Goal: Communication & Community: Answer question/provide support

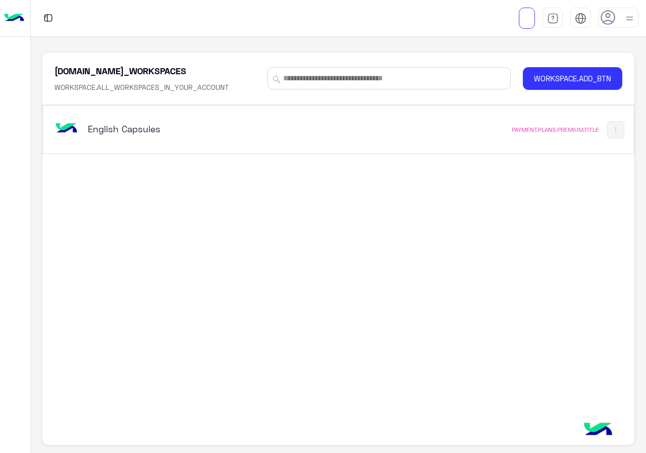
click at [209, 129] on h5 "English Capsules" at bounding box center [191, 129] width 206 height 12
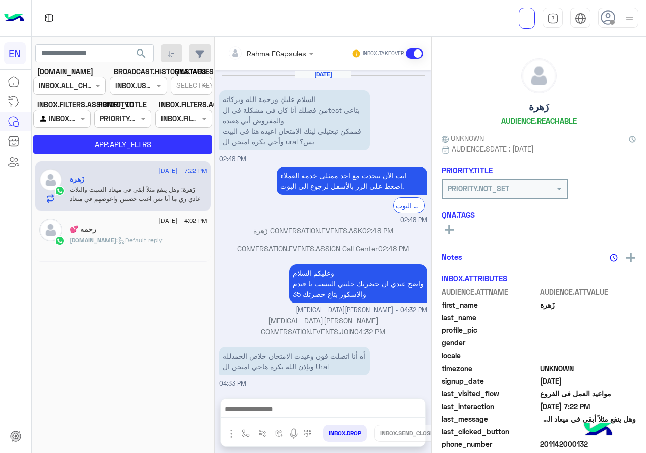
scroll to position [412, 0]
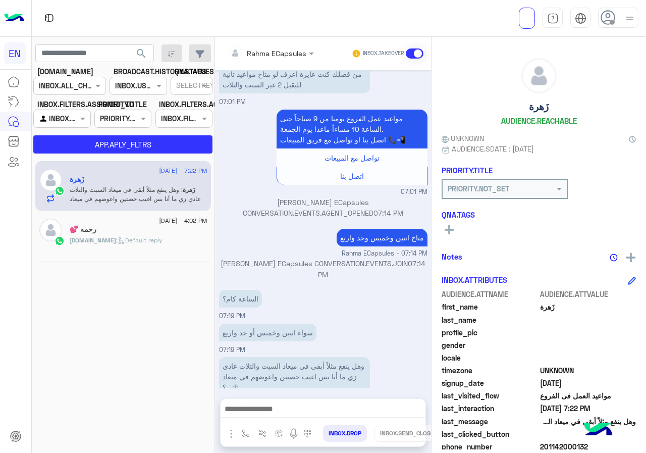
click at [269, 60] on div "Rahma ECapsules" at bounding box center [267, 53] width 79 height 20
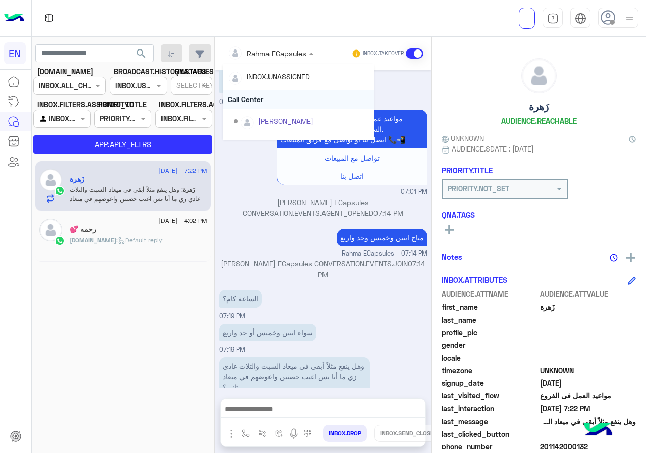
click at [269, 100] on div "Call Center" at bounding box center [298, 99] width 151 height 19
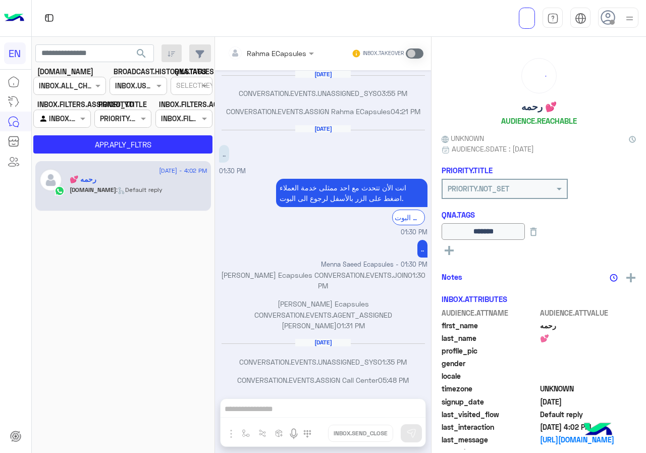
scroll to position [471, 0]
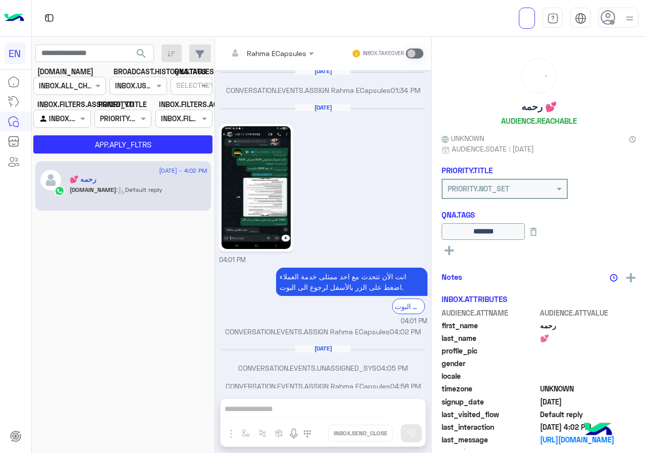
click at [81, 89] on div at bounding box center [70, 86] width 72 height 12
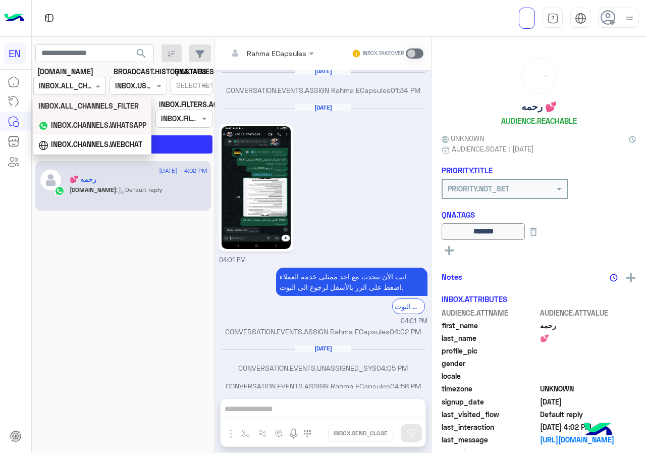
click at [81, 126] on b "INBOX.CHANNELS.WHATSAPP" at bounding box center [98, 125] width 95 height 9
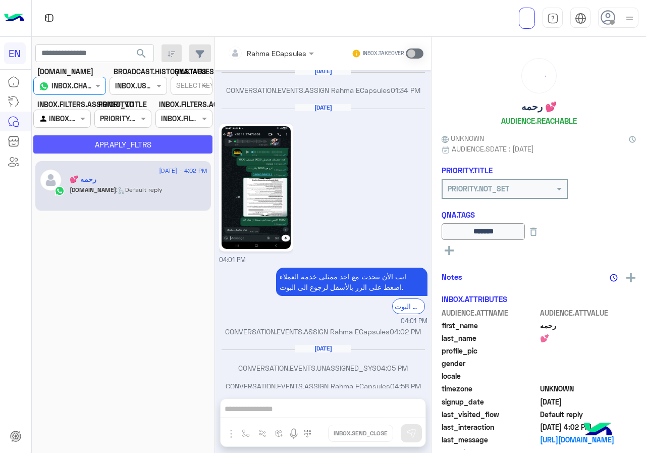
click at [97, 148] on button "APP.APLY_FLTRS" at bounding box center [122, 144] width 179 height 18
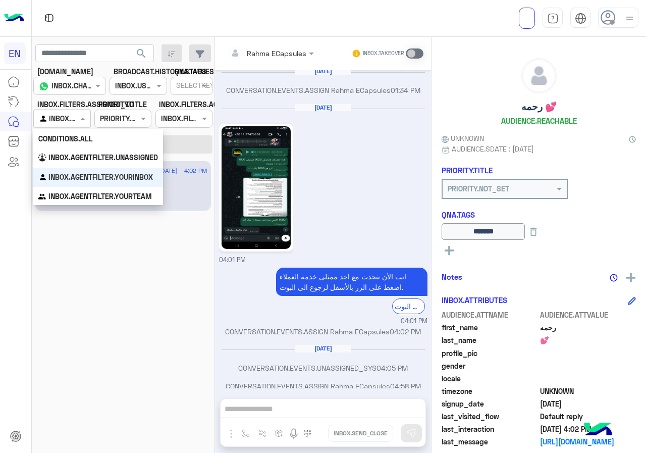
click at [67, 122] on div at bounding box center [62, 119] width 56 height 12
click at [72, 162] on div "INBOX.AGENTFILTER.UNASSIGNED" at bounding box center [98, 158] width 130 height 20
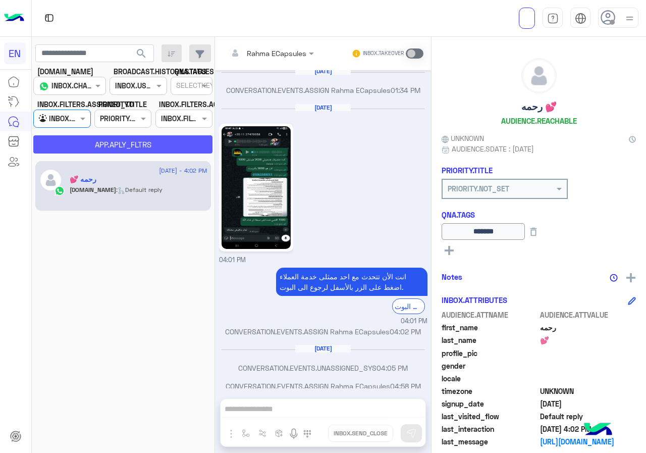
click at [78, 142] on button "APP.APLY_FLTRS" at bounding box center [122, 144] width 179 height 18
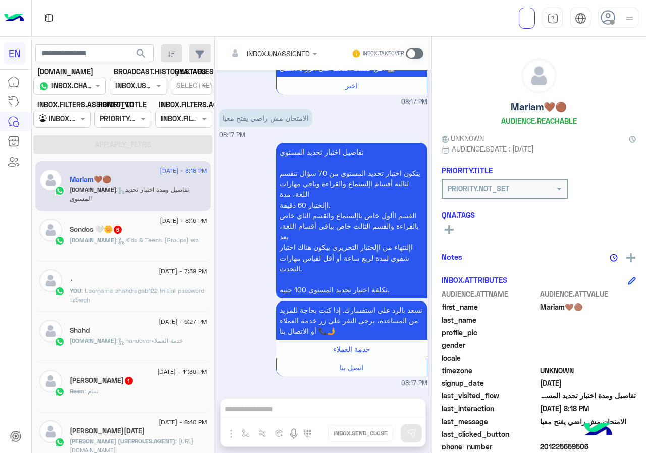
scroll to position [91, 0]
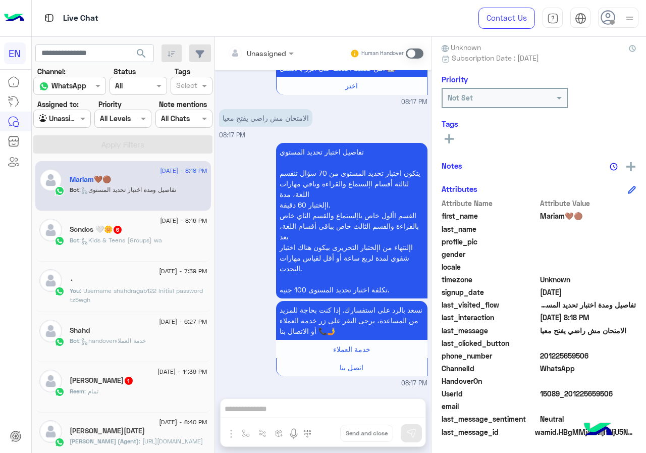
drag, startPoint x: 573, startPoint y: 355, endPoint x: 645, endPoint y: 362, distance: 72.5
click at [636, 362] on div "Attribute Name Attribute Value first_name Mariam🤎🟤 last_name profile_pic gender…" at bounding box center [538, 318] width 194 height 241
click at [610, 364] on span "WhatsApp" at bounding box center [588, 368] width 96 height 11
drag, startPoint x: 573, startPoint y: 352, endPoint x: 624, endPoint y: 353, distance: 51.0
click at [624, 353] on span "201225659506" at bounding box center [588, 355] width 96 height 11
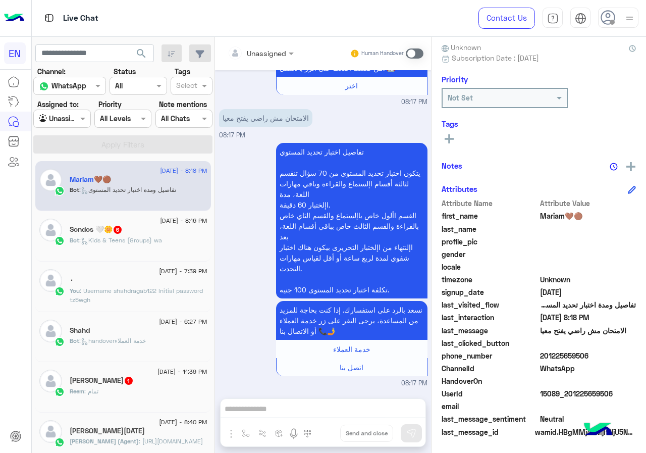
copy span "01225659506"
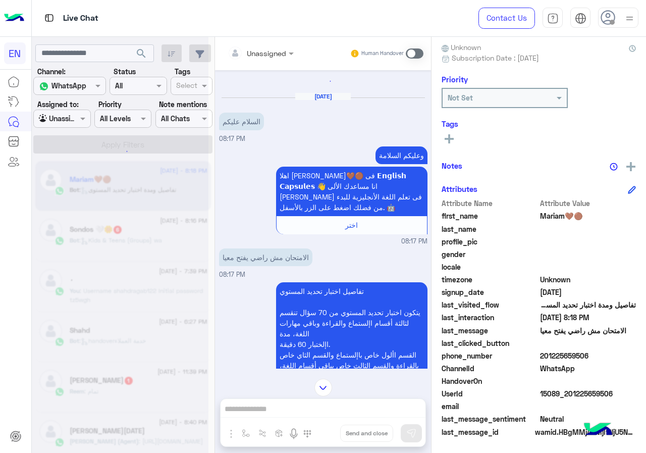
scroll to position [0, 0]
click at [423, 52] on span at bounding box center [415, 53] width 18 height 10
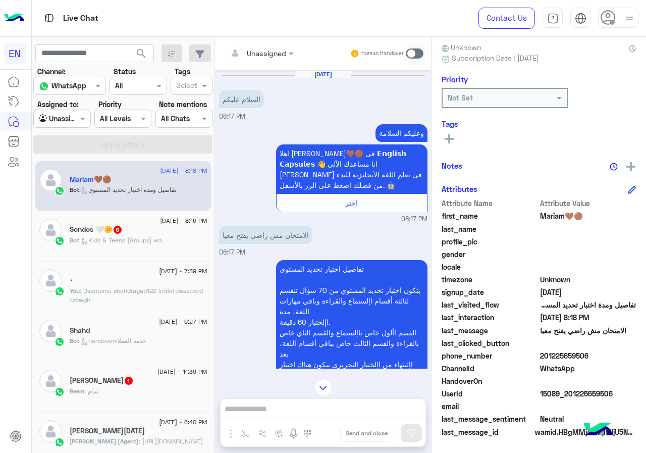
scroll to position [136, 0]
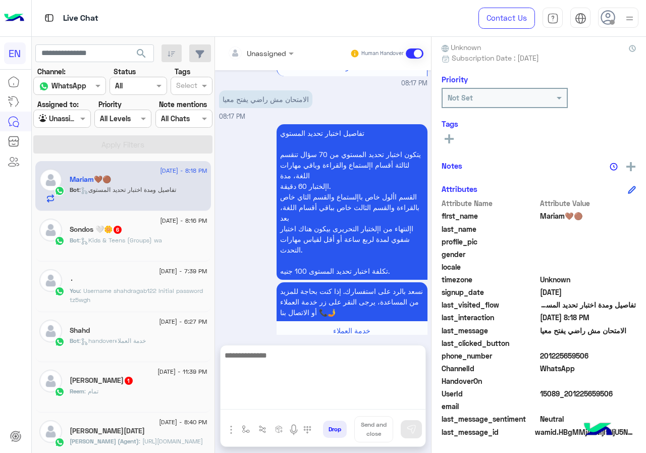
click at [314, 404] on textarea at bounding box center [322, 379] width 205 height 61
type textarea "******"
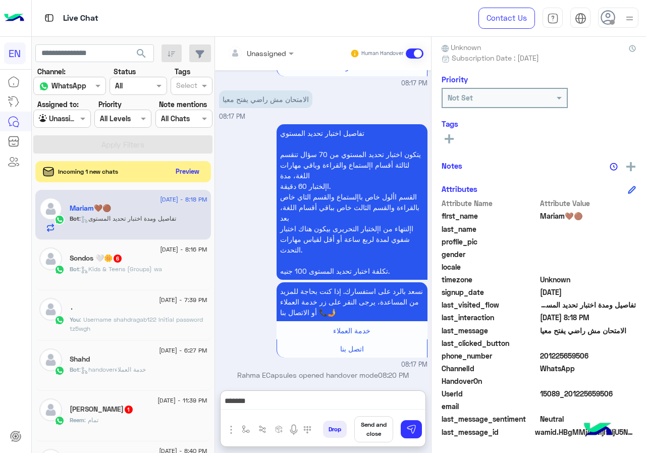
click at [203, 164] on button "Preview" at bounding box center [187, 171] width 31 height 14
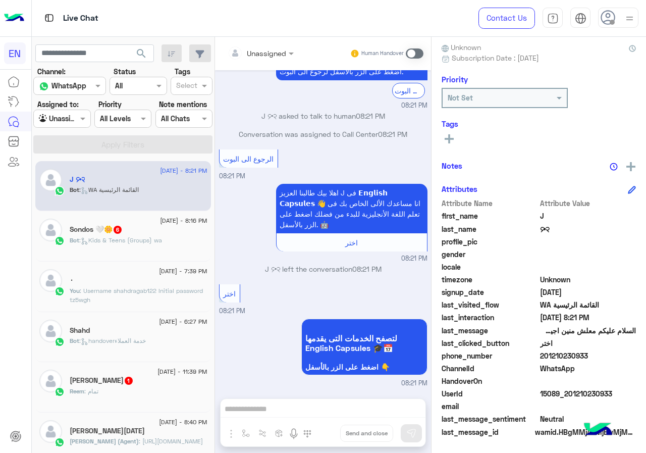
drag, startPoint x: 573, startPoint y: 356, endPoint x: 643, endPoint y: 354, distance: 70.2
click at [636, 354] on span "201210230933" at bounding box center [588, 355] width 96 height 11
copy span "01210230933"
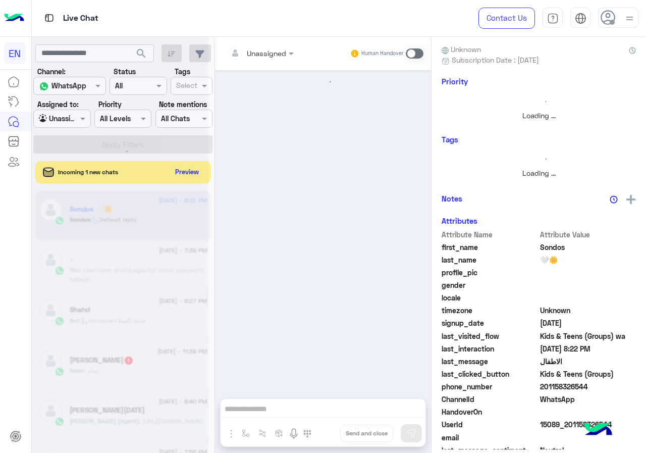
scroll to position [1003, 0]
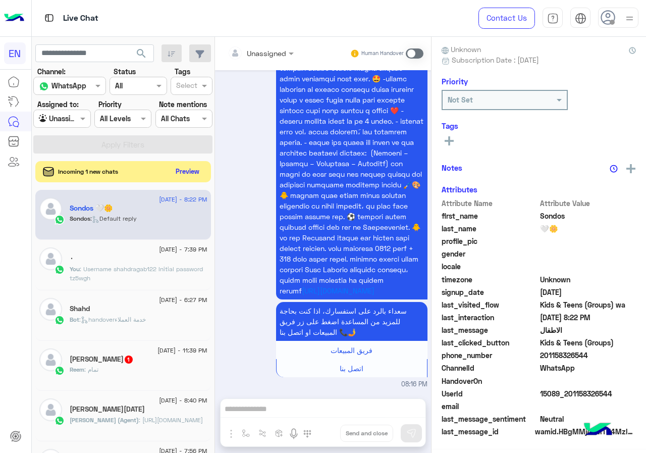
click at [203, 172] on button "Preview" at bounding box center [187, 171] width 31 height 14
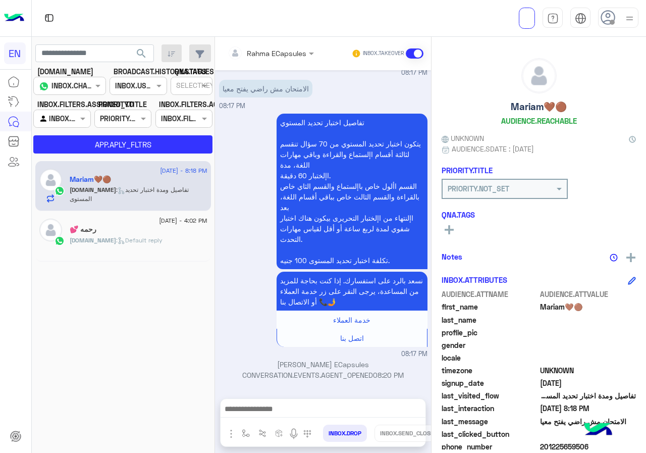
scroll to position [91, 0]
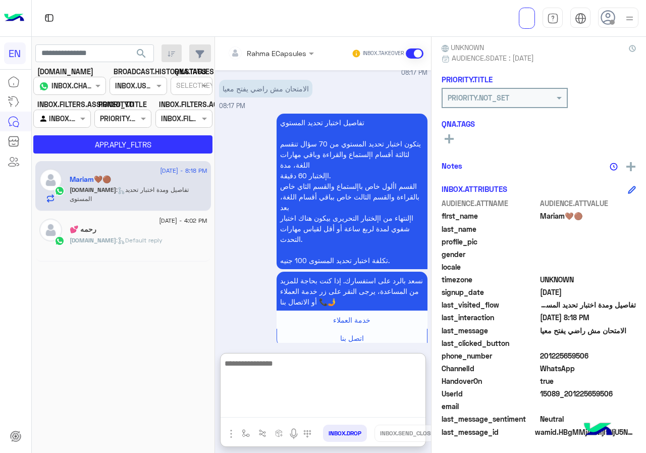
click at [341, 410] on textarea at bounding box center [322, 387] width 205 height 61
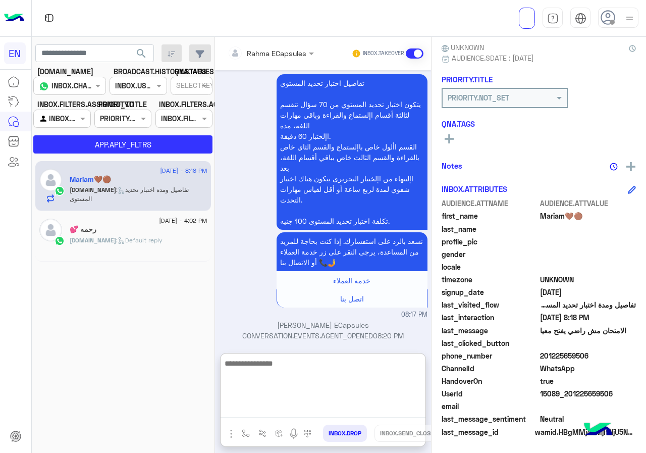
scroll to position [191, 0]
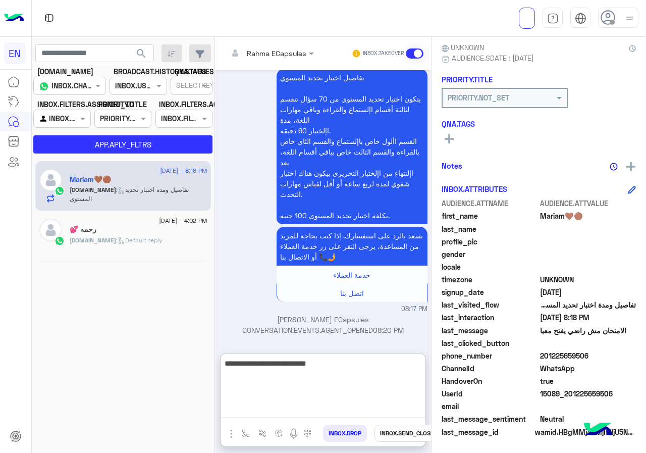
type textarea "**********"
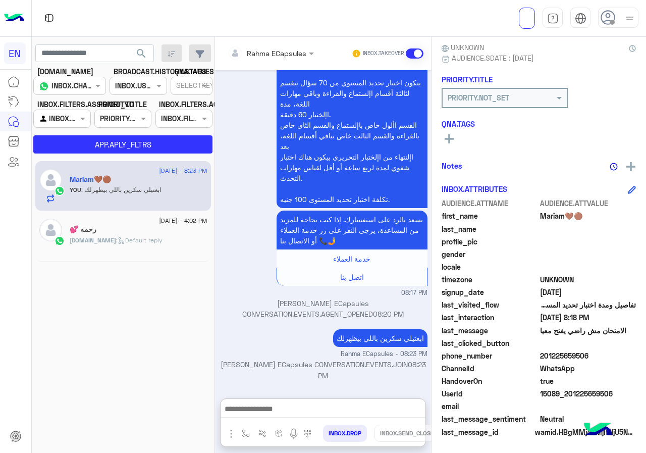
click at [271, 53] on input "text" at bounding box center [257, 53] width 59 height 11
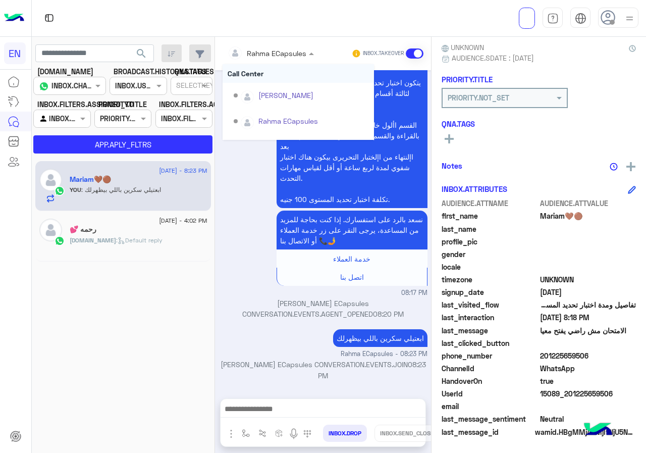
scroll to position [197, 0]
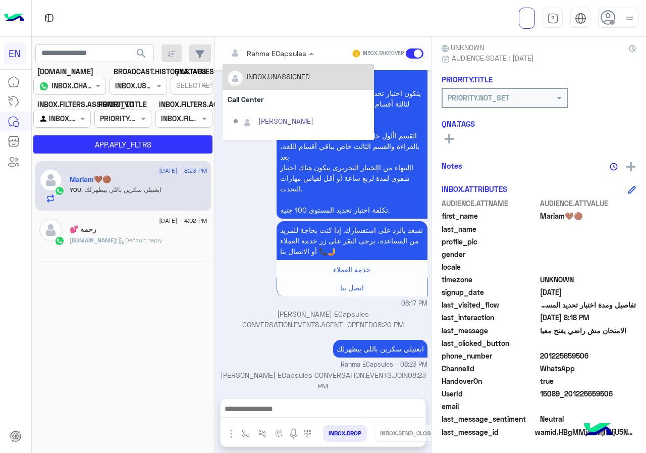
click at [271, 98] on div "Call Center" at bounding box center [298, 99] width 151 height 19
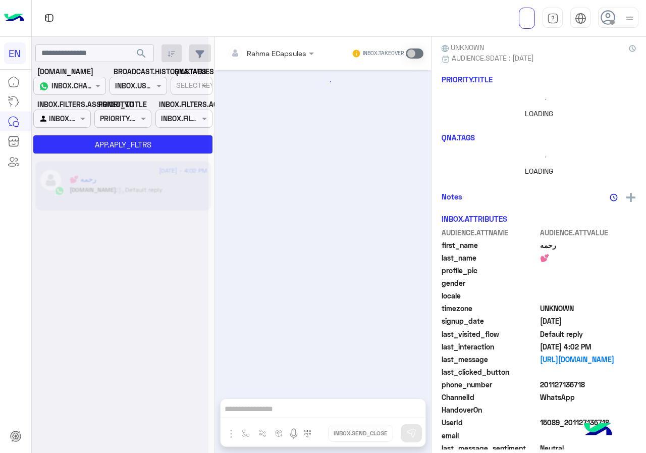
click at [77, 120] on div at bounding box center [62, 119] width 56 height 12
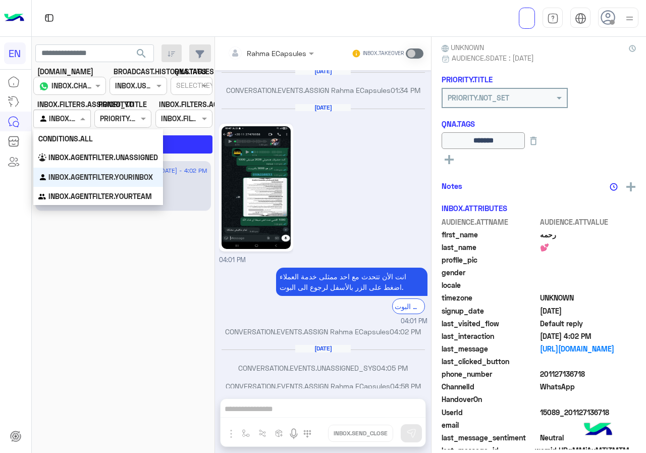
scroll to position [91, 0]
click at [80, 152] on div "INBOX.AGENTFILTER.UNASSIGNED" at bounding box center [98, 158] width 130 height 20
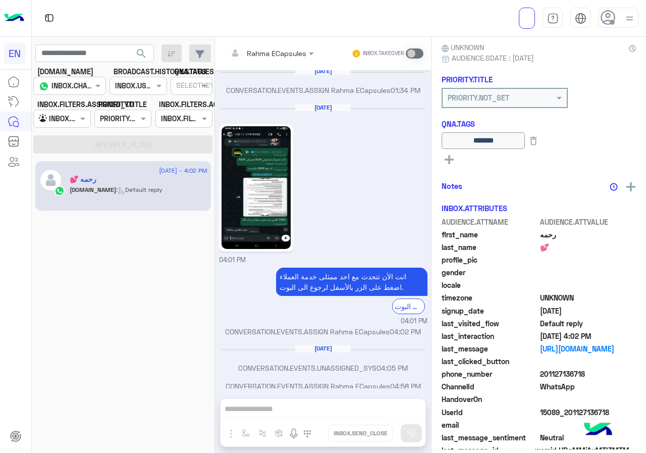
click at [139, 59] on span "search" at bounding box center [141, 53] width 12 height 12
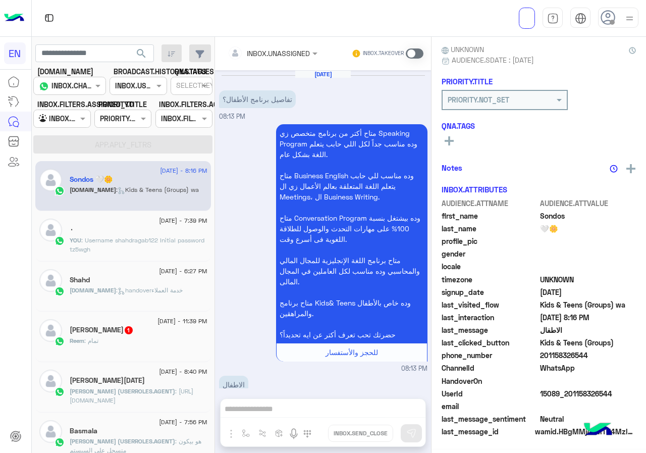
scroll to position [1003, 0]
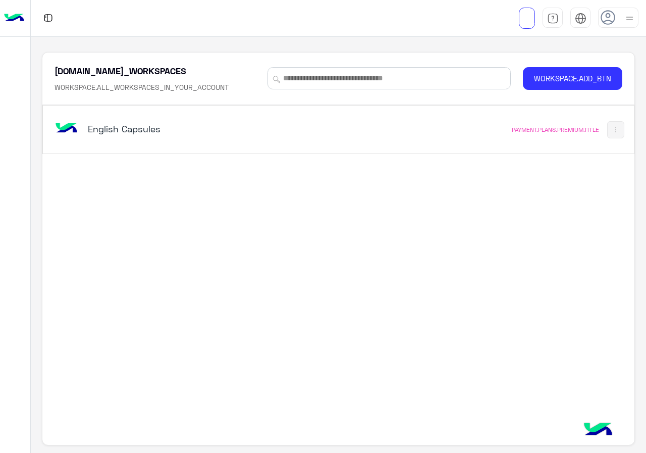
click at [279, 151] on div "English Capsules PAYMENT.PLANS.PREMIUM.TITLE" at bounding box center [338, 129] width 590 height 48
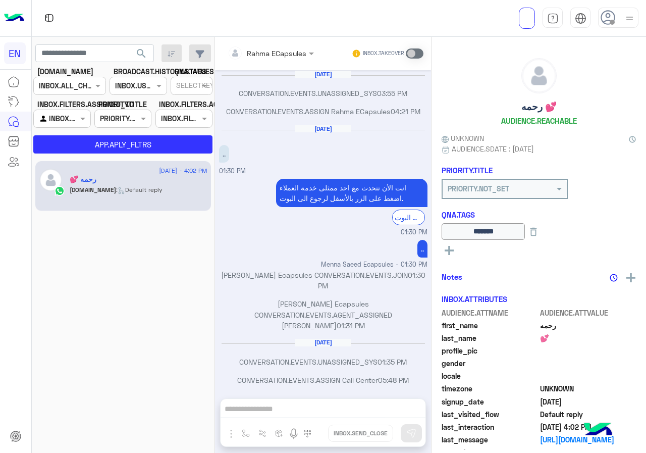
scroll to position [471, 0]
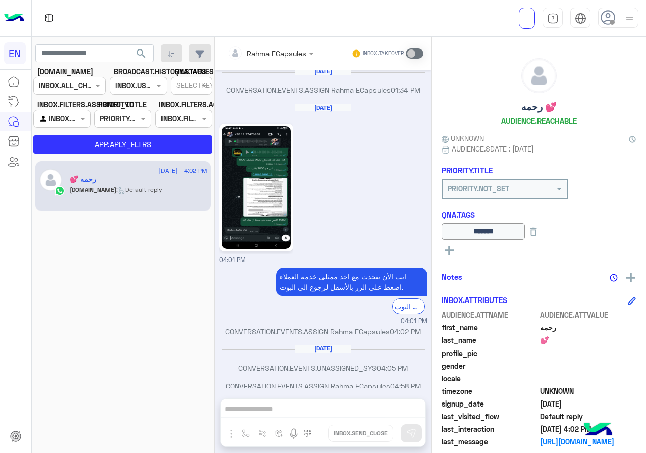
click at [74, 120] on div at bounding box center [62, 119] width 56 height 12
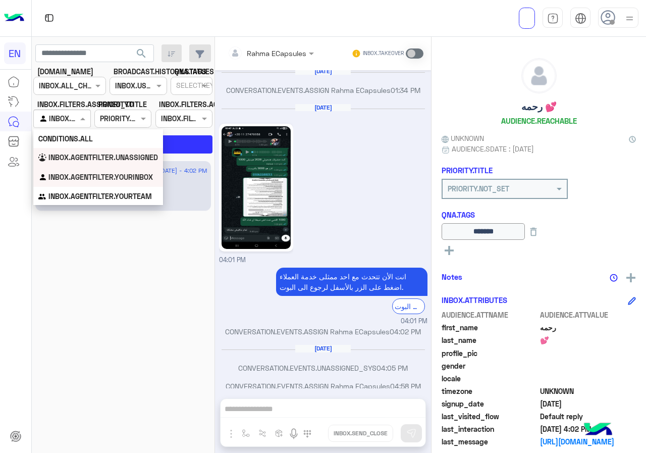
click at [73, 152] on div "INBOX.AGENTFILTER.UNASSIGNED" at bounding box center [98, 158] width 130 height 20
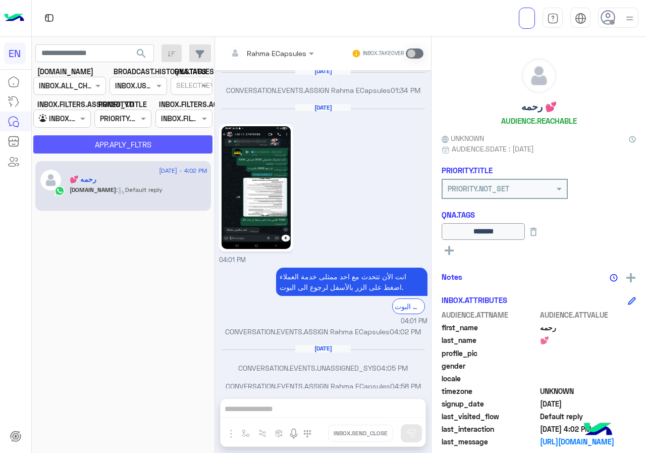
click at [163, 141] on button "APP.APLY_FLTRS" at bounding box center [122, 144] width 179 height 18
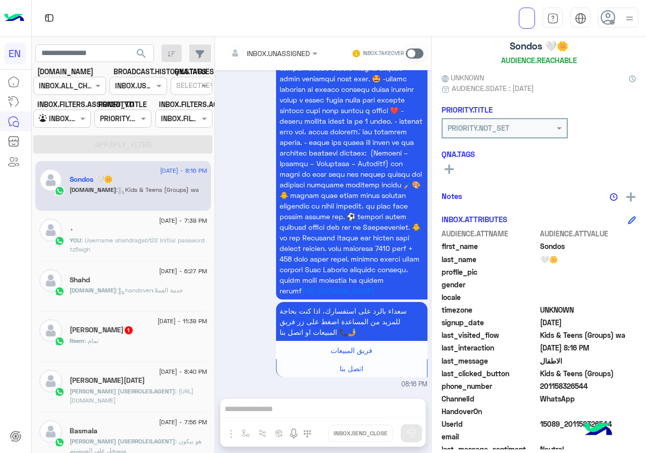
scroll to position [91, 0]
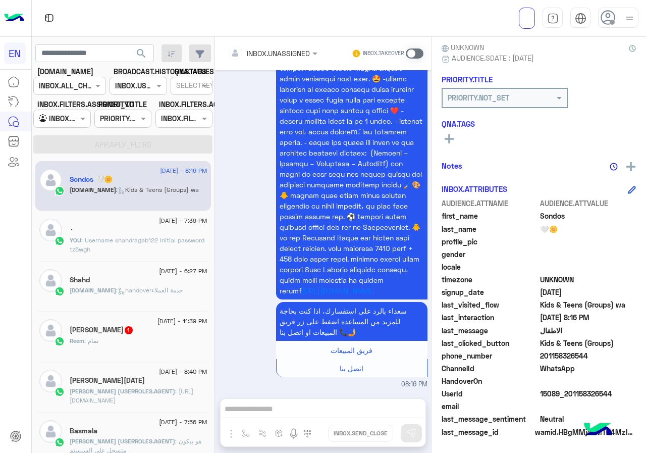
drag, startPoint x: 575, startPoint y: 356, endPoint x: 638, endPoint y: 353, distance: 63.1
click at [636, 353] on span "201158326544" at bounding box center [588, 355] width 96 height 11
copy span "01158326544"
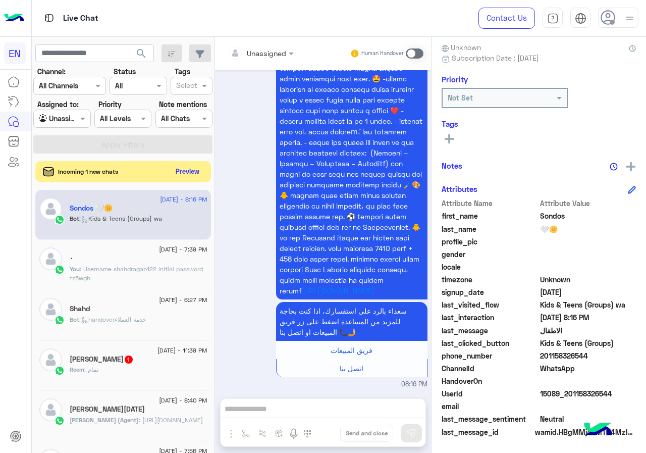
click at [203, 174] on button "Preview" at bounding box center [187, 171] width 31 height 14
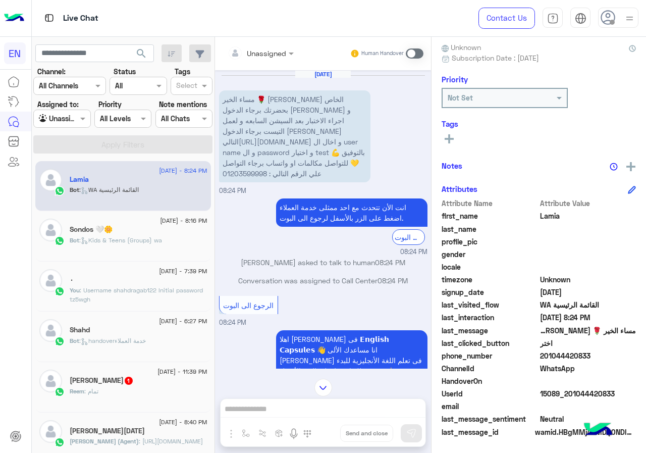
drag, startPoint x: 574, startPoint y: 355, endPoint x: 641, endPoint y: 354, distance: 67.1
click at [636, 354] on span "201044420833" at bounding box center [588, 355] width 96 height 11
copy span "01044420833"
click at [327, 410] on div "Unassigned Human Handover Aug 13, 2025 مساء الخير 🌹 لينك الفاينل تيست علي البرو…" at bounding box center [323, 247] width 216 height 420
click at [424, 44] on div "Human Handover" at bounding box center [387, 53] width 74 height 18
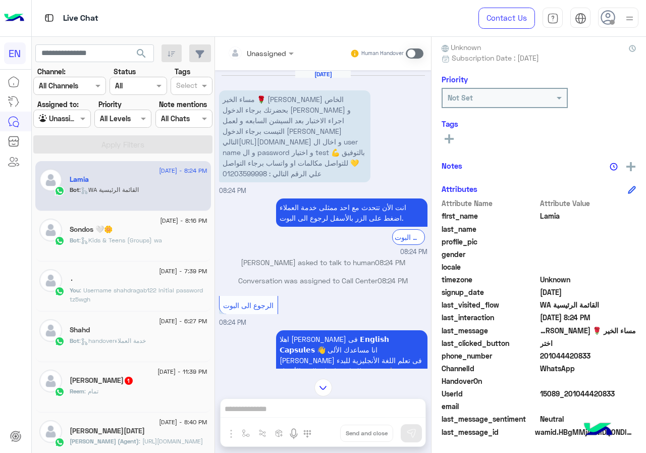
click at [424, 45] on div "Human Handover" at bounding box center [387, 53] width 74 height 18
click at [423, 49] on span at bounding box center [415, 53] width 18 height 10
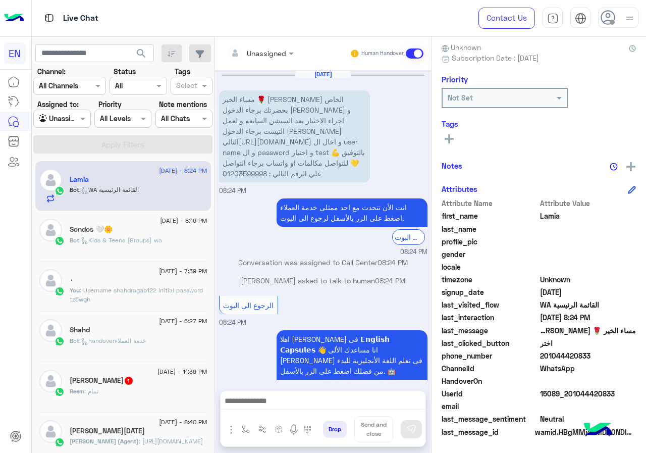
scroll to position [183, 0]
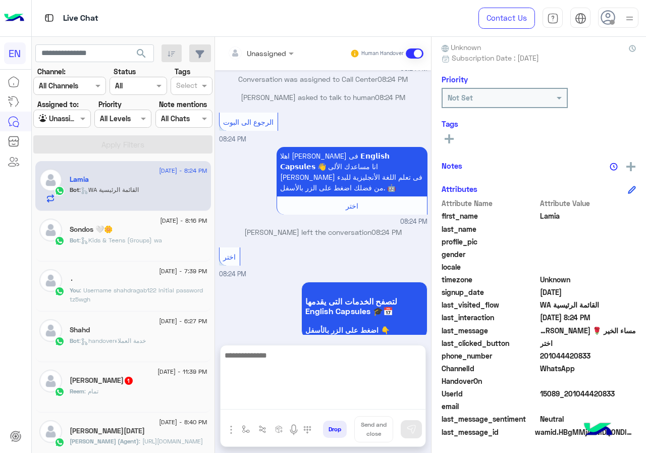
drag, startPoint x: 304, startPoint y: 406, endPoint x: 379, endPoint y: 373, distance: 81.4
click at [306, 404] on textarea at bounding box center [322, 379] width 205 height 61
type textarea "**********"
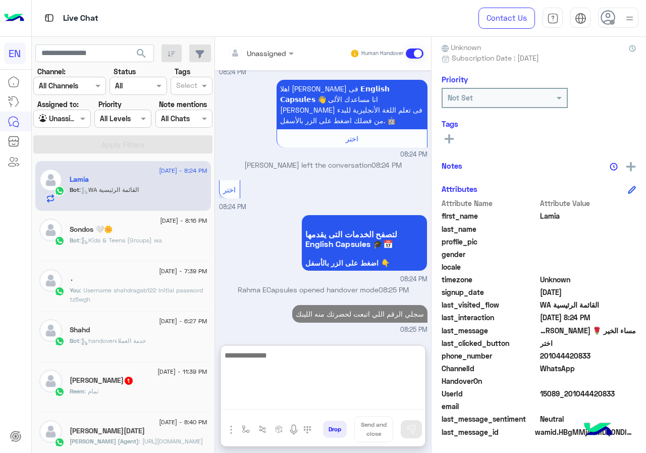
scroll to position [280, 0]
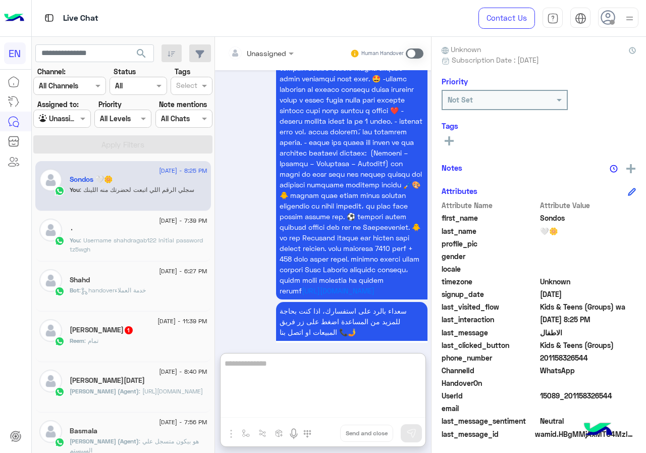
scroll to position [91, 0]
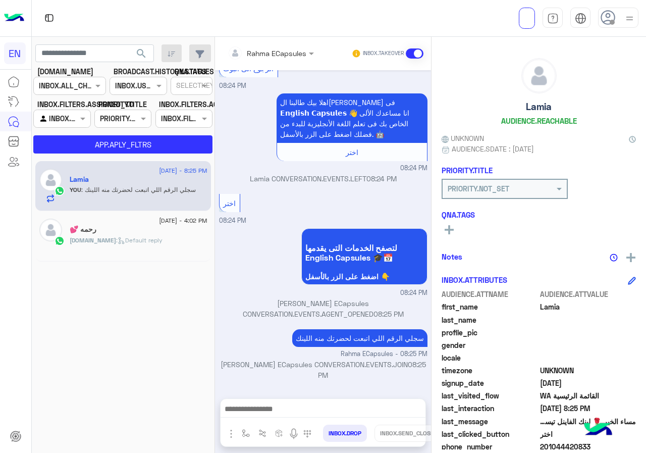
click at [259, 53] on input "text" at bounding box center [257, 53] width 59 height 11
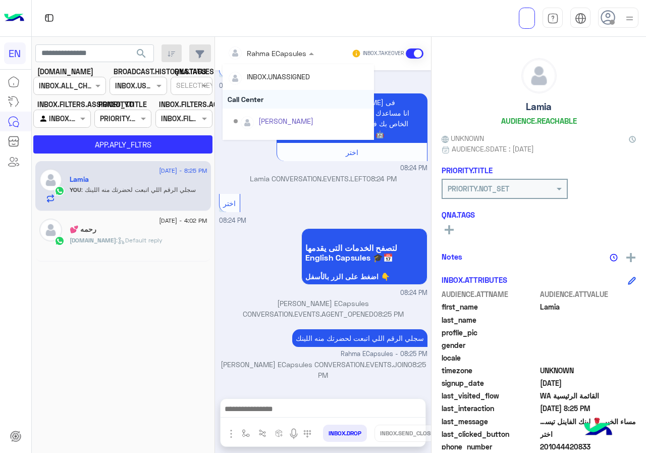
click at [263, 95] on div "Call Center" at bounding box center [298, 99] width 151 height 19
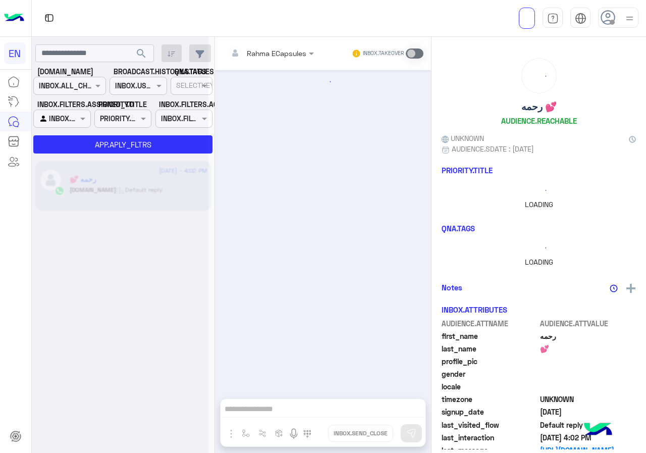
click at [72, 123] on div at bounding box center [120, 230] width 177 height 453
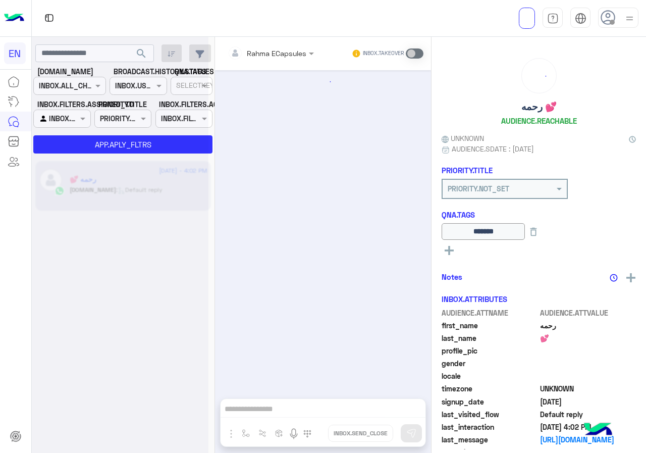
scroll to position [471, 0]
click at [73, 124] on div "INBOX.AGENTFILTER.YOURINBOX" at bounding box center [58, 119] width 38 height 12
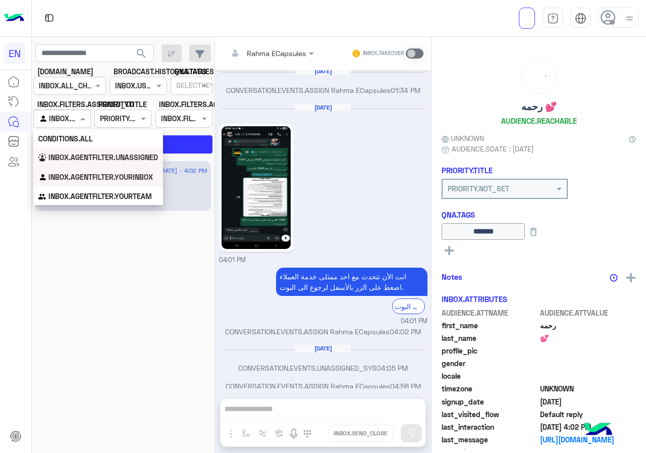
click at [72, 151] on div "INBOX.AGENTFILTER.UNASSIGNED" at bounding box center [98, 158] width 130 height 20
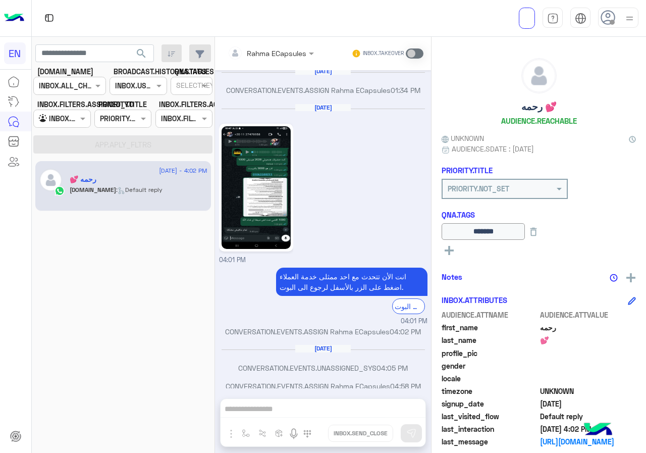
click at [143, 58] on span "search" at bounding box center [141, 53] width 12 height 12
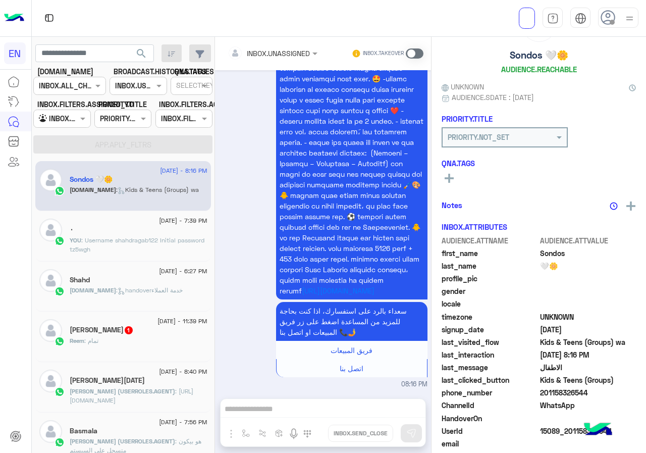
scroll to position [88, 0]
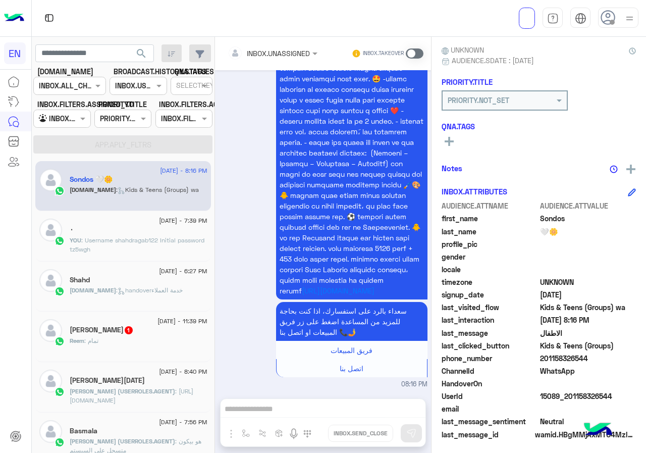
drag, startPoint x: 574, startPoint y: 359, endPoint x: 632, endPoint y: 359, distance: 58.0
click at [632, 359] on span "201158326544" at bounding box center [588, 358] width 96 height 11
copy span "01158326544"
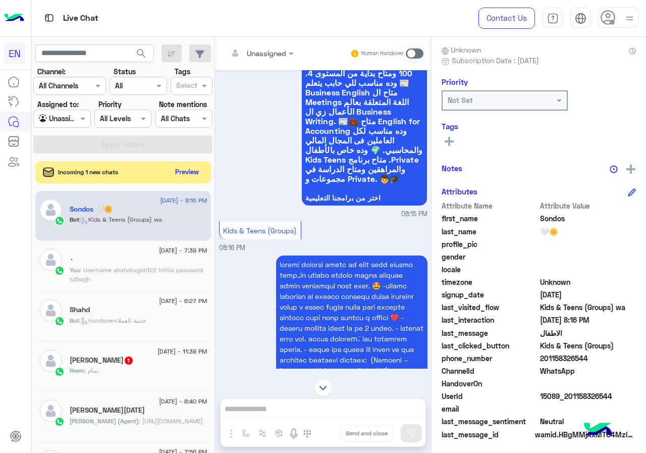
scroll to position [649, 0]
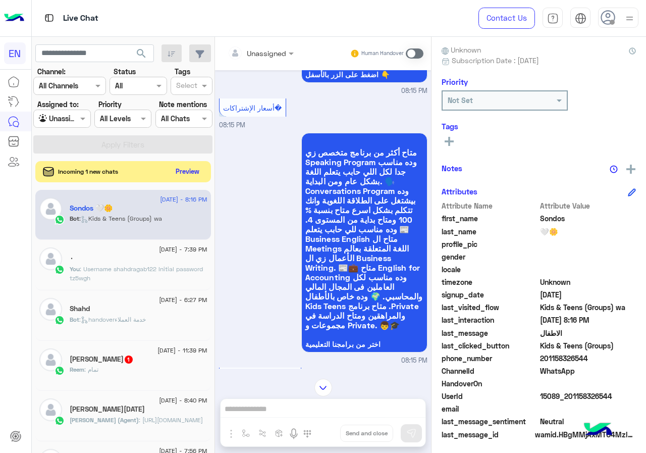
click at [203, 178] on button "Preview" at bounding box center [187, 171] width 31 height 14
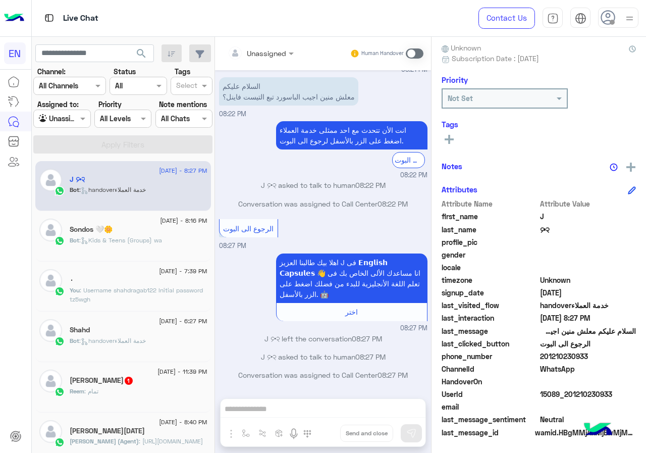
scroll to position [91, 0]
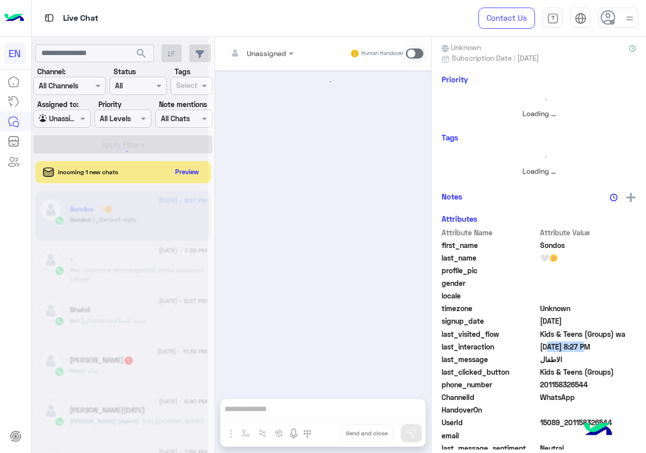
drag, startPoint x: 573, startPoint y: 352, endPoint x: 613, endPoint y: 352, distance: 39.9
click at [613, 352] on div "last_interaction 08/13/2025, 8:27 PM" at bounding box center [538, 347] width 194 height 13
click at [612, 352] on div "last_interaction 08/13/2025, 8:27 PM" at bounding box center [538, 347] width 194 height 13
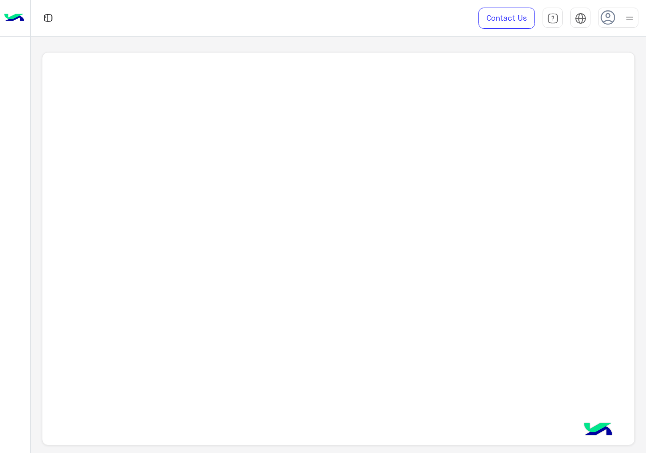
scroll to position [4, 0]
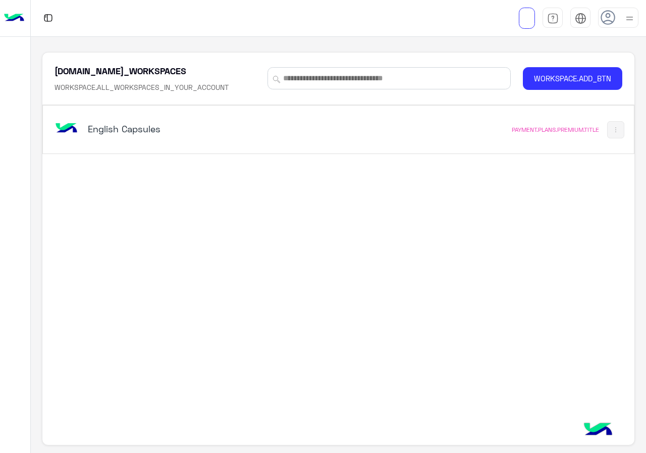
click at [252, 124] on h5 "English Capsules" at bounding box center [191, 129] width 206 height 12
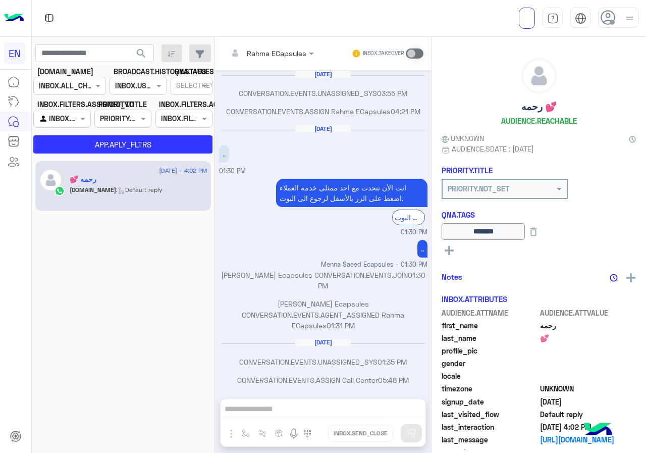
scroll to position [471, 0]
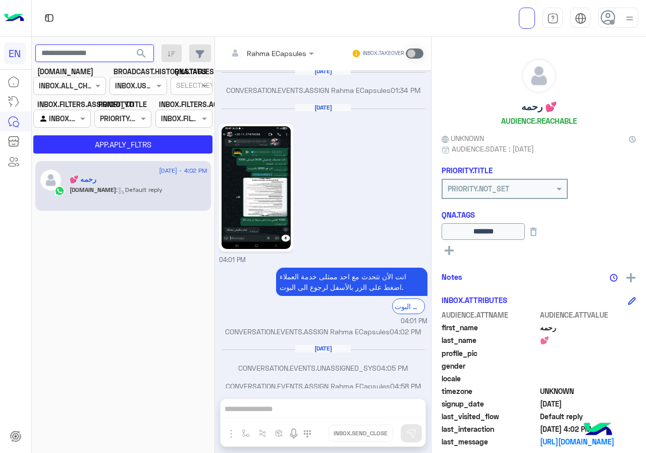
paste input "**********"
drag, startPoint x: 53, startPoint y: 59, endPoint x: 38, endPoint y: 51, distance: 16.5
click at [38, 51] on input "**********" at bounding box center [94, 53] width 119 height 18
type input "**********"
click at [144, 55] on span "search" at bounding box center [141, 53] width 12 height 12
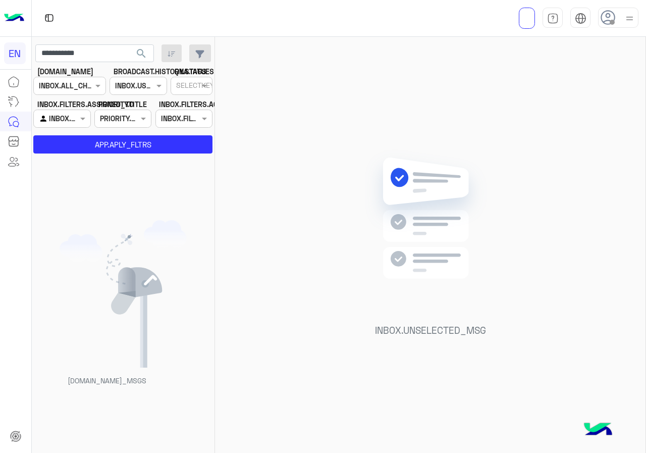
click at [75, 126] on div "Agent Filter INBOX.AGENTFILTER.YOURINBOX" at bounding box center [61, 118] width 57 height 18
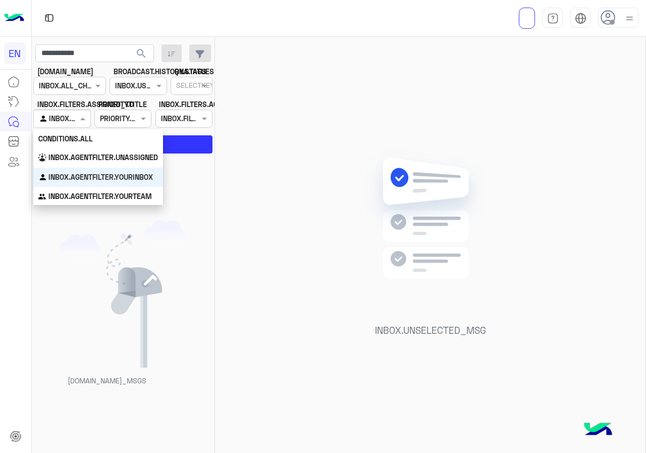
click at [81, 155] on b "INBOX.AGENTFILTER.UNASSIGNED" at bounding box center [102, 157] width 109 height 9
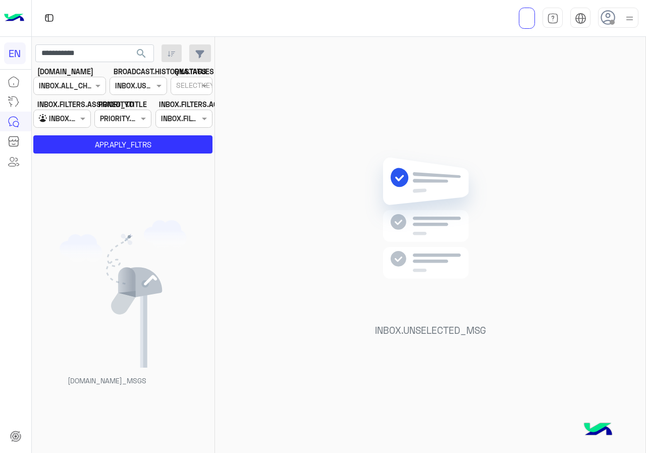
click at [82, 155] on app-inbox-users-filters "**********" at bounding box center [123, 97] width 183 height 121
click at [85, 145] on button "APP.APLY_FLTRS" at bounding box center [122, 144] width 179 height 18
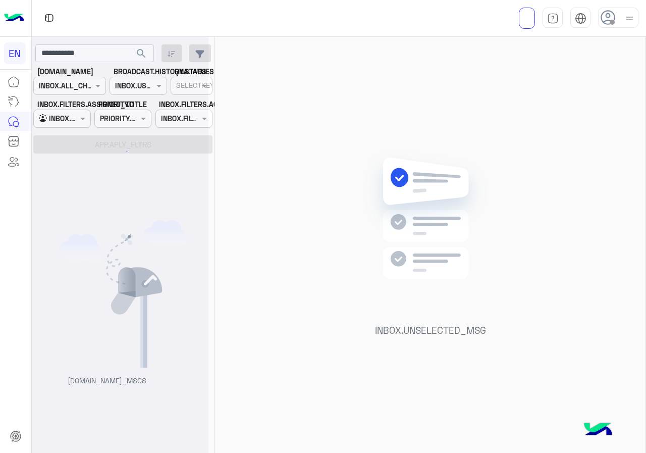
click at [107, 170] on div at bounding box center [120, 230] width 177 height 453
click at [71, 110] on div "Agent Filter INBOX.AGENTFILTER.UNASSIGNED" at bounding box center [61, 118] width 57 height 18
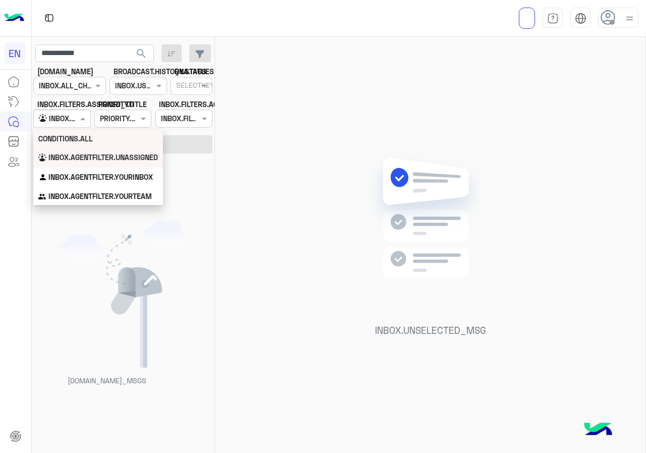
click at [86, 144] on div "CONDITIONS.ALL" at bounding box center [98, 138] width 130 height 19
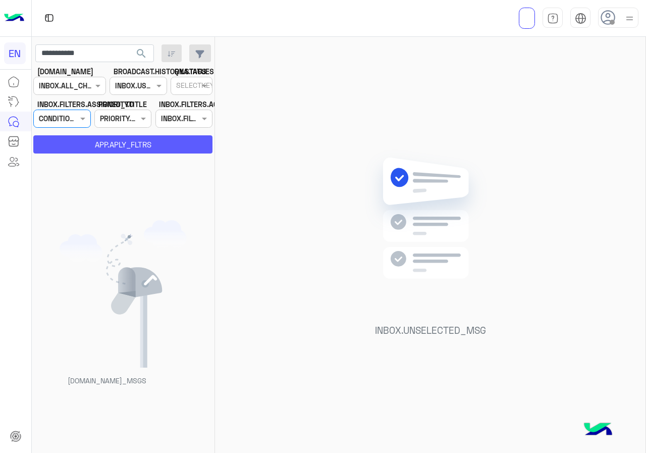
click at [86, 139] on button "APP.APLY_FLTRS" at bounding box center [122, 144] width 179 height 18
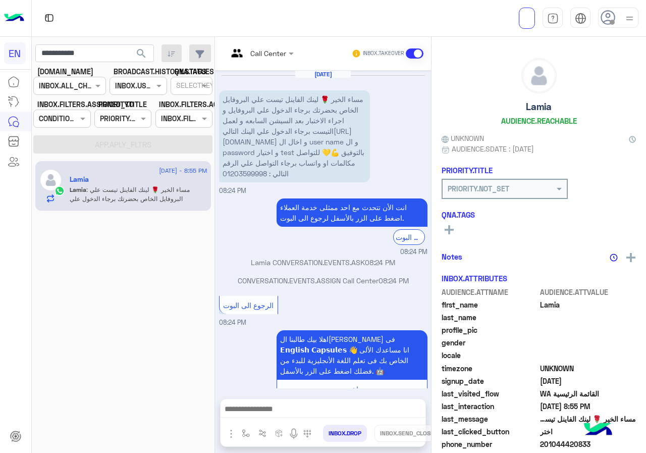
scroll to position [440, 0]
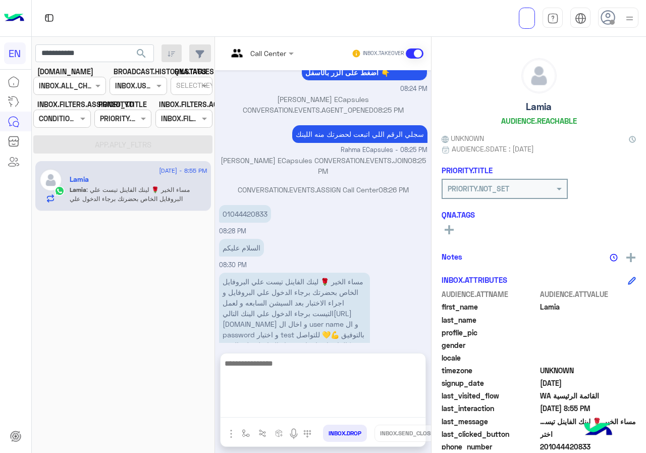
click at [343, 411] on textarea at bounding box center [322, 387] width 205 height 61
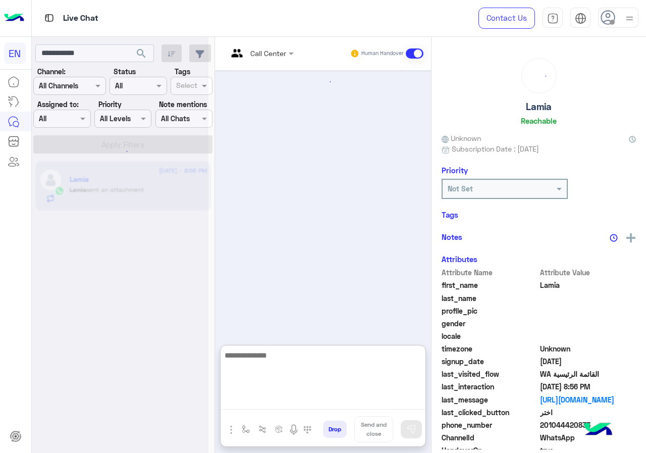
scroll to position [627, 0]
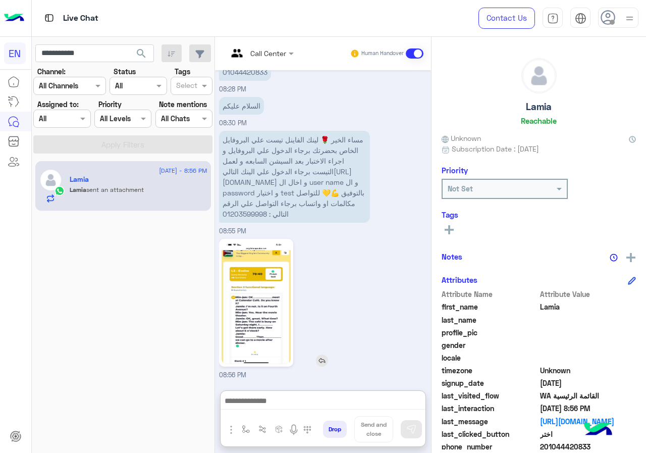
click at [248, 251] on img at bounding box center [255, 302] width 69 height 123
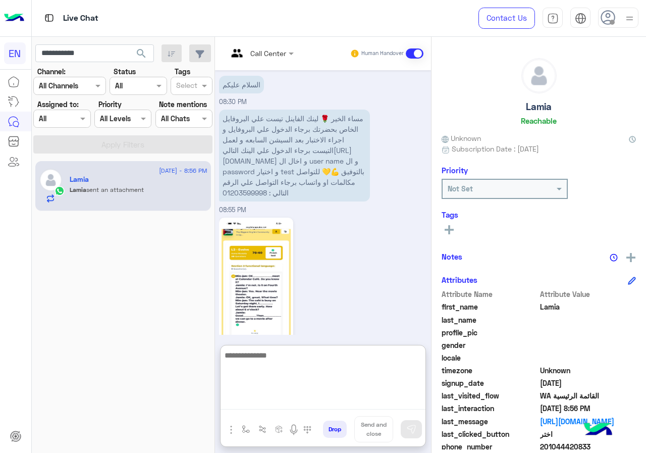
paste textarea "**********"
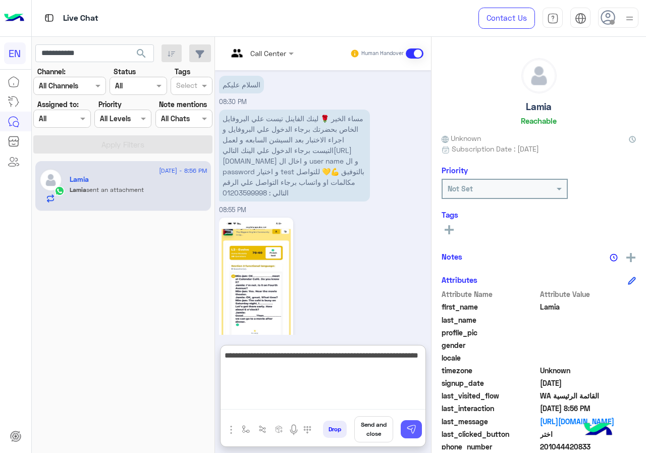
type textarea "**********"
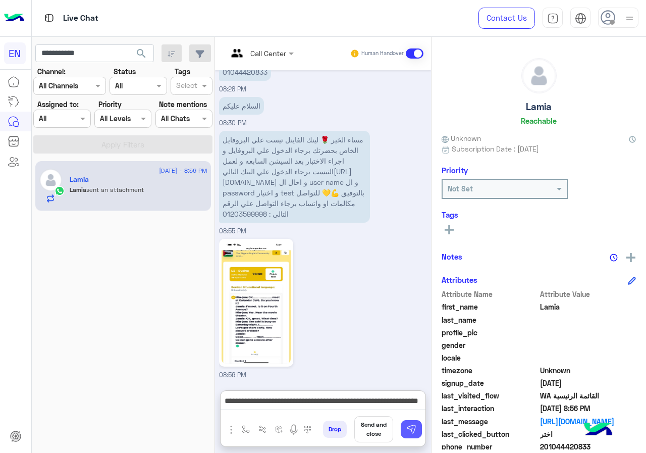
click at [407, 431] on img at bounding box center [411, 429] width 10 height 10
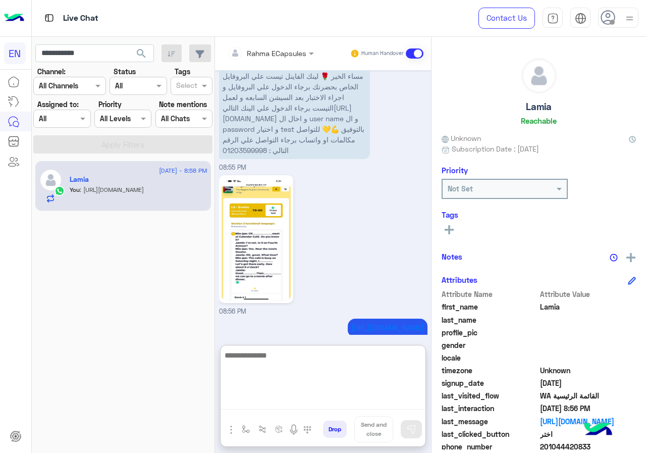
scroll to position [662, 0]
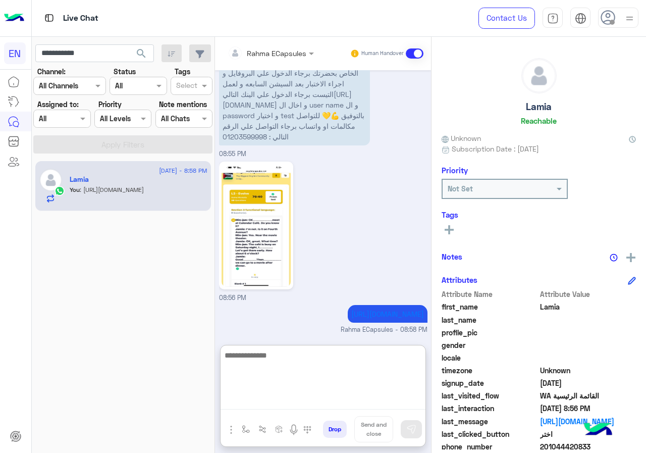
paste textarea "**********"
type textarea "**********"
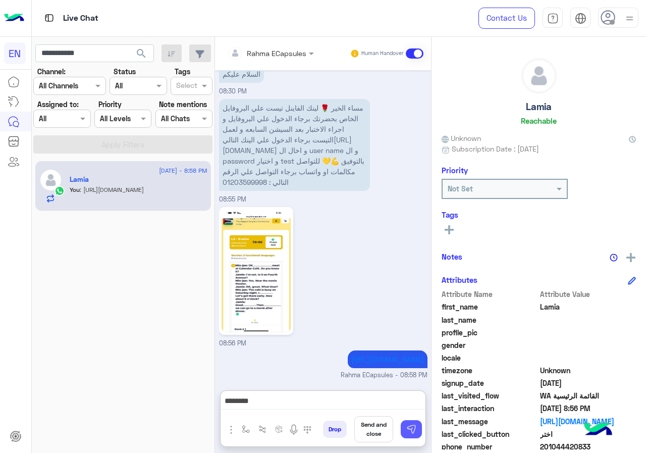
click at [422, 435] on button at bounding box center [411, 429] width 21 height 18
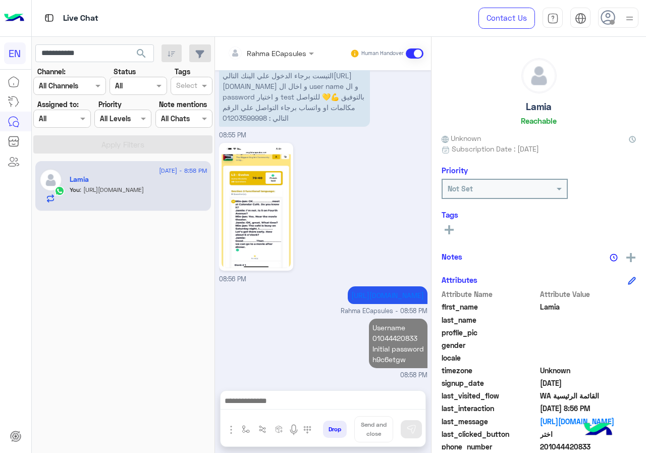
scroll to position [688, 0]
